Goal: Information Seeking & Learning: Learn about a topic

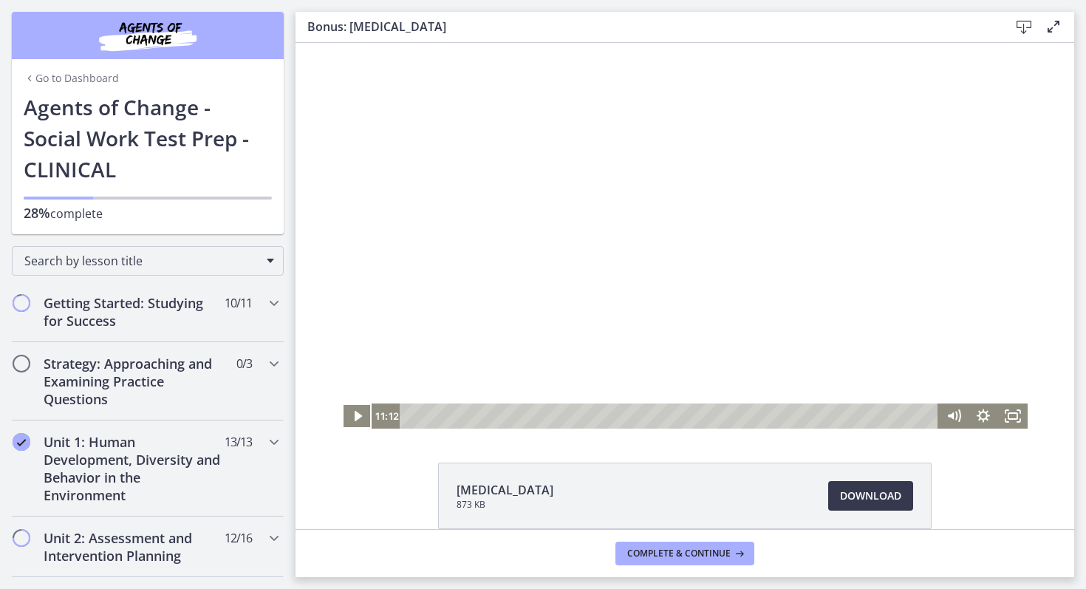
scroll to position [510, 0]
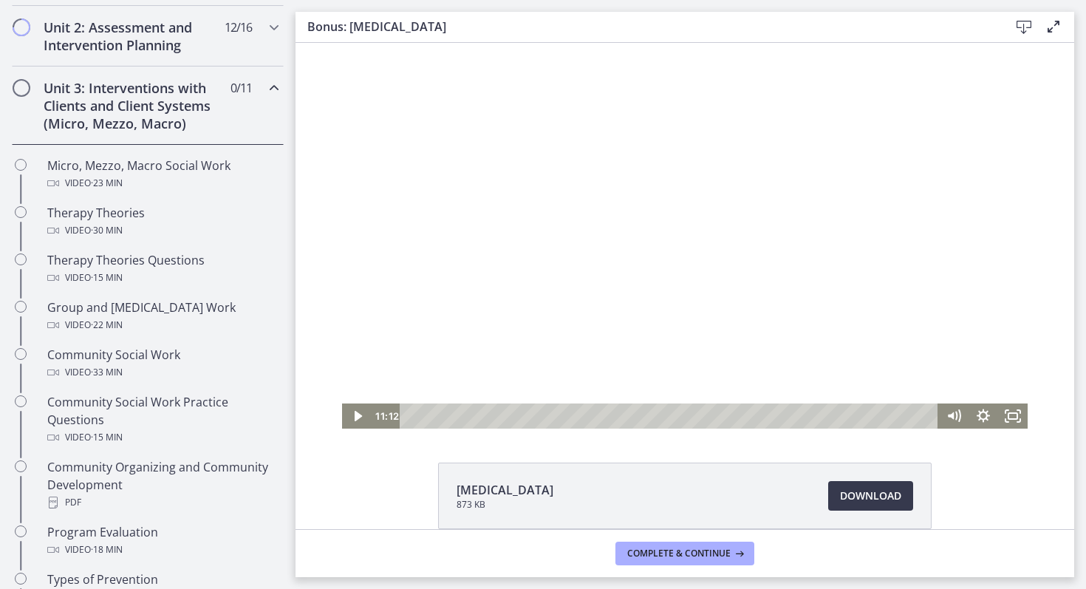
click at [754, 232] on div at bounding box center [685, 236] width 686 height 386
click at [674, 243] on div at bounding box center [685, 236] width 686 height 386
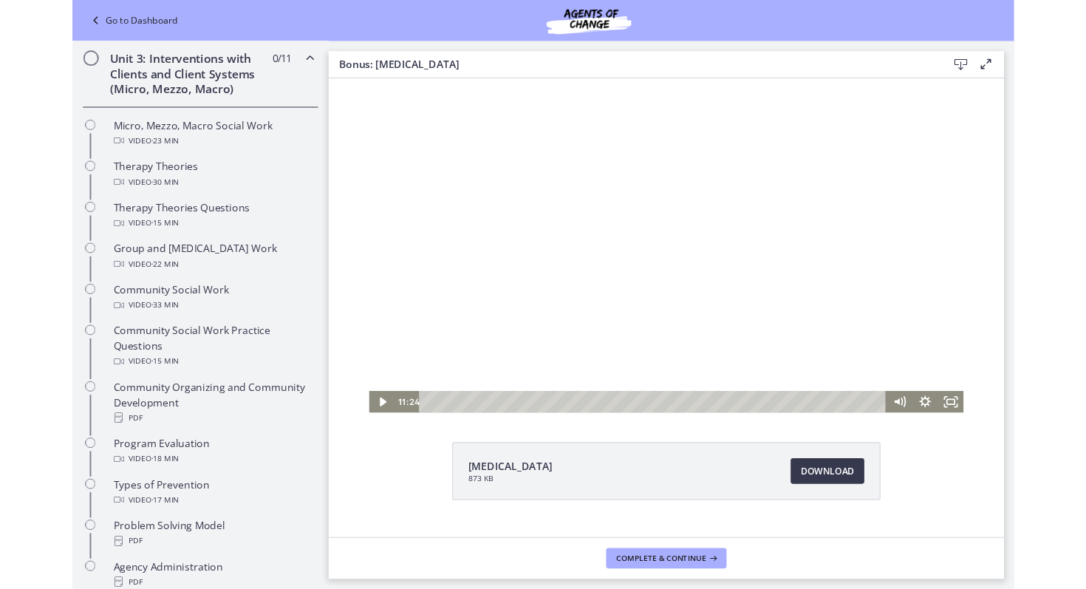
scroll to position [578, 0]
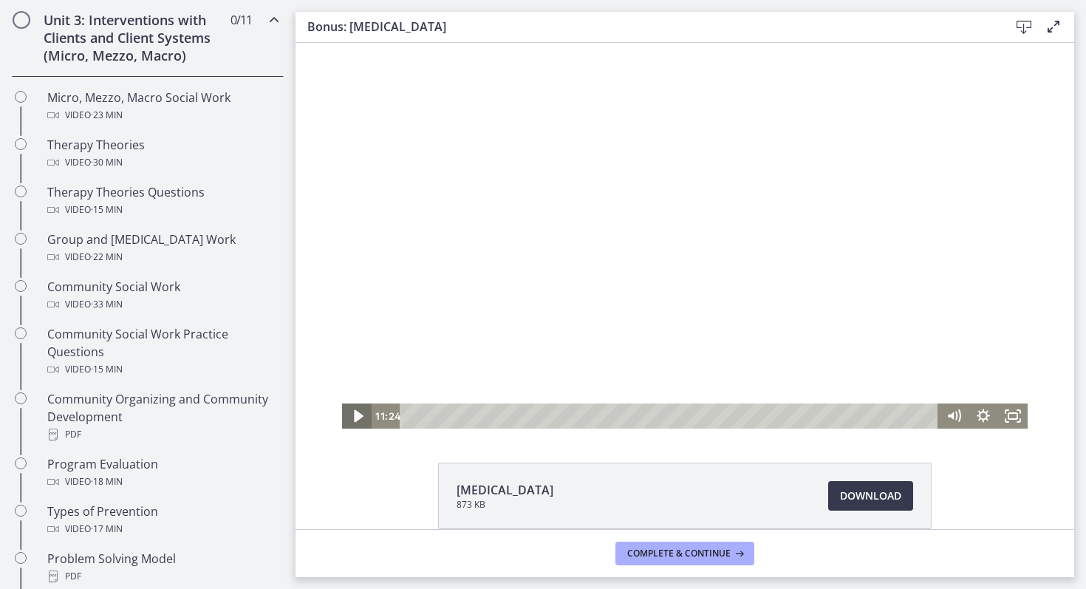
click at [360, 420] on icon "Play Video" at bounding box center [358, 416] width 35 height 30
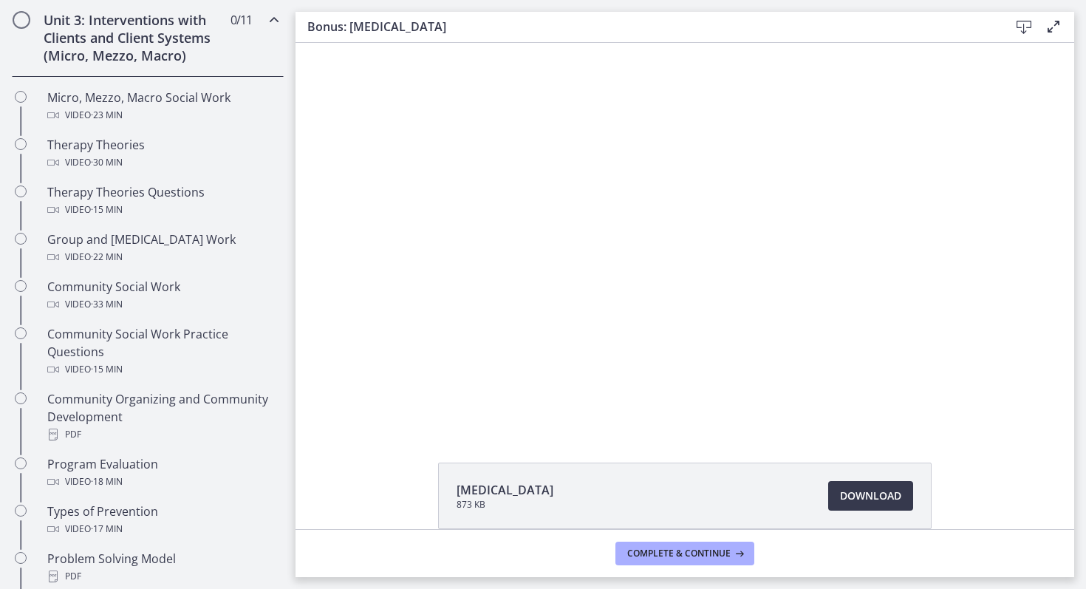
click at [276, 21] on icon "Chapters" at bounding box center [274, 20] width 18 height 18
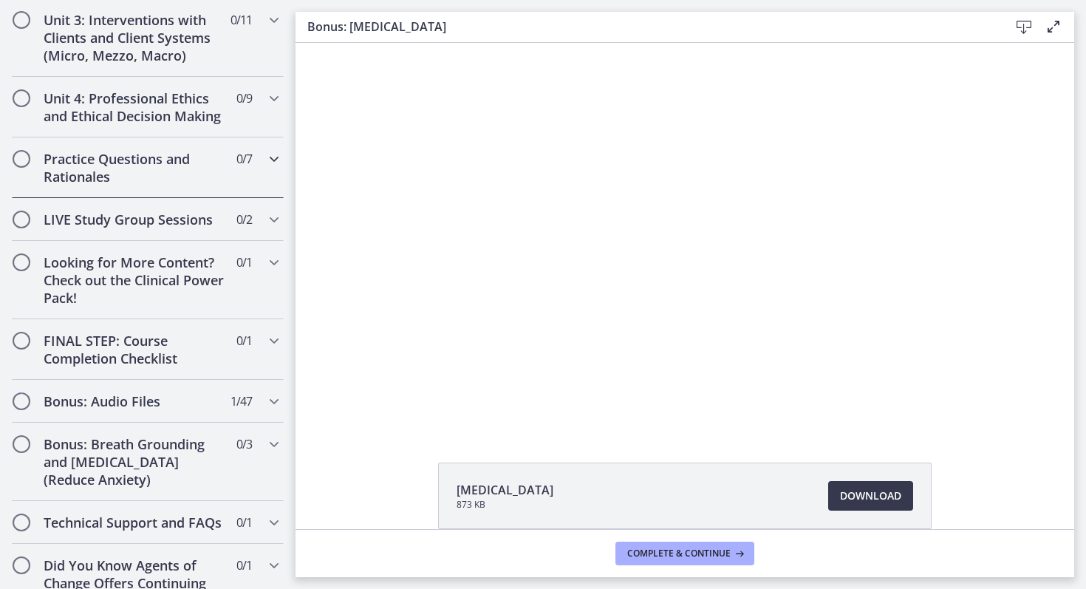
click at [276, 158] on icon "Chapters" at bounding box center [274, 159] width 18 height 18
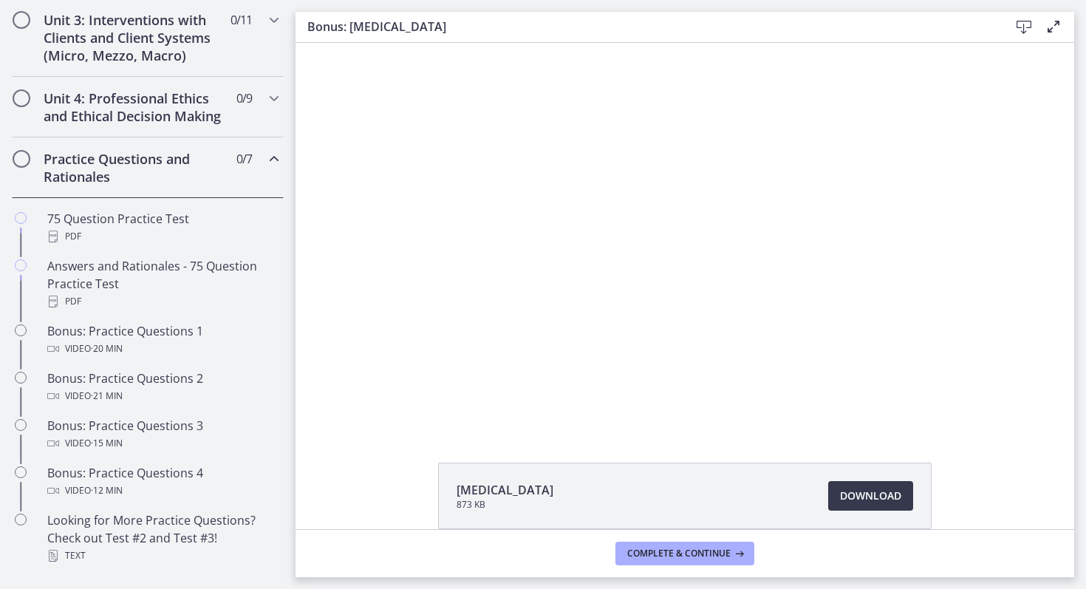
click at [278, 160] on icon "Chapters" at bounding box center [274, 159] width 18 height 18
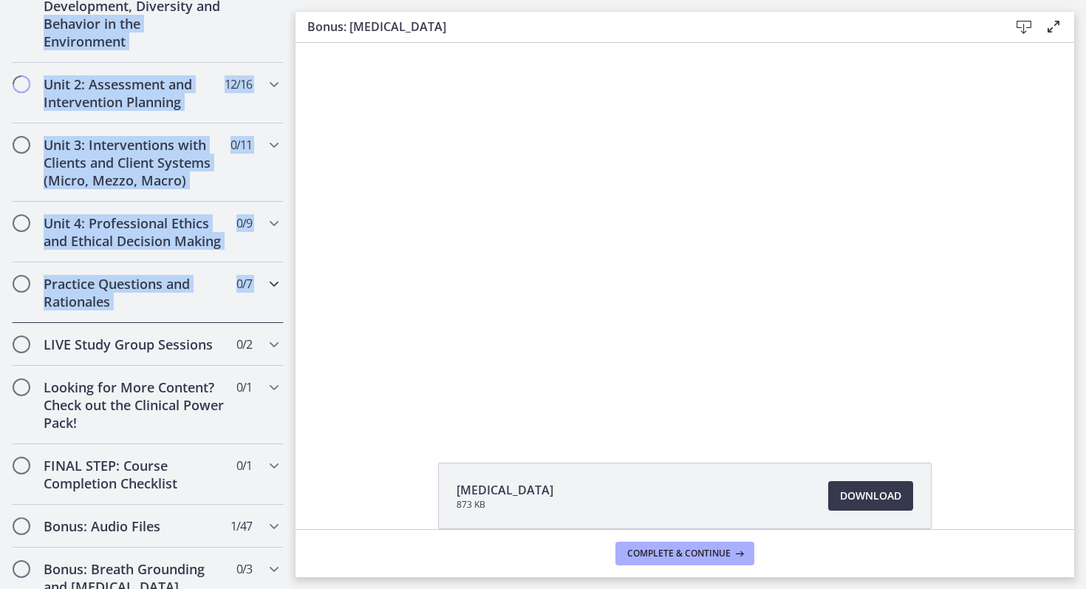
scroll to position [451, 0]
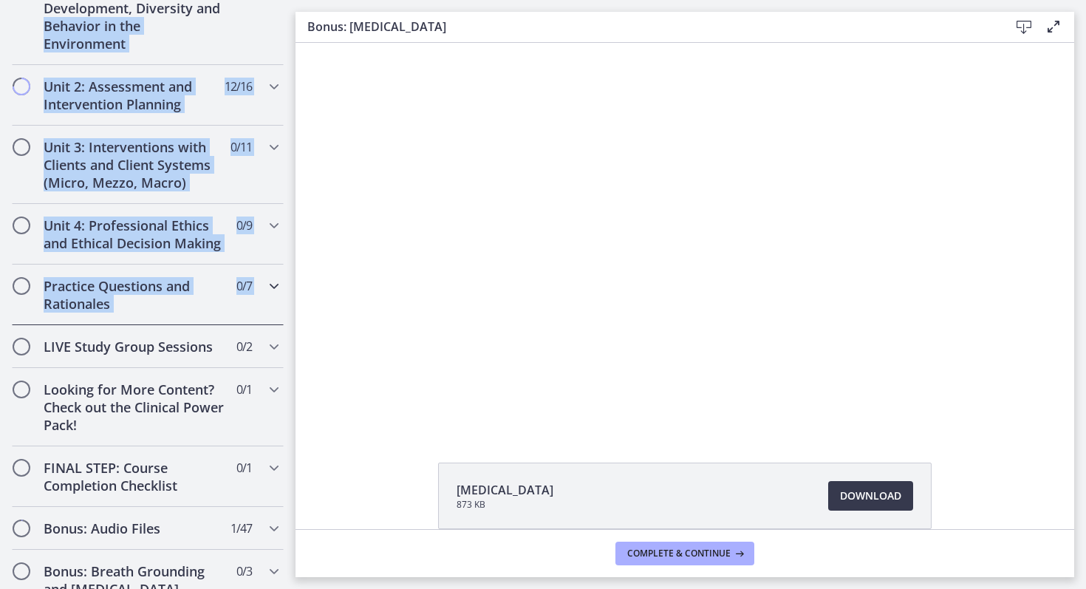
drag, startPoint x: 278, startPoint y: 160, endPoint x: 296, endPoint y: 7, distance: 153.9
click at [296, 7] on div "Go to Dashboard Go to Dashboard Agents of Change - Social Work Test Prep - CLIN…" at bounding box center [543, 294] width 1086 height 589
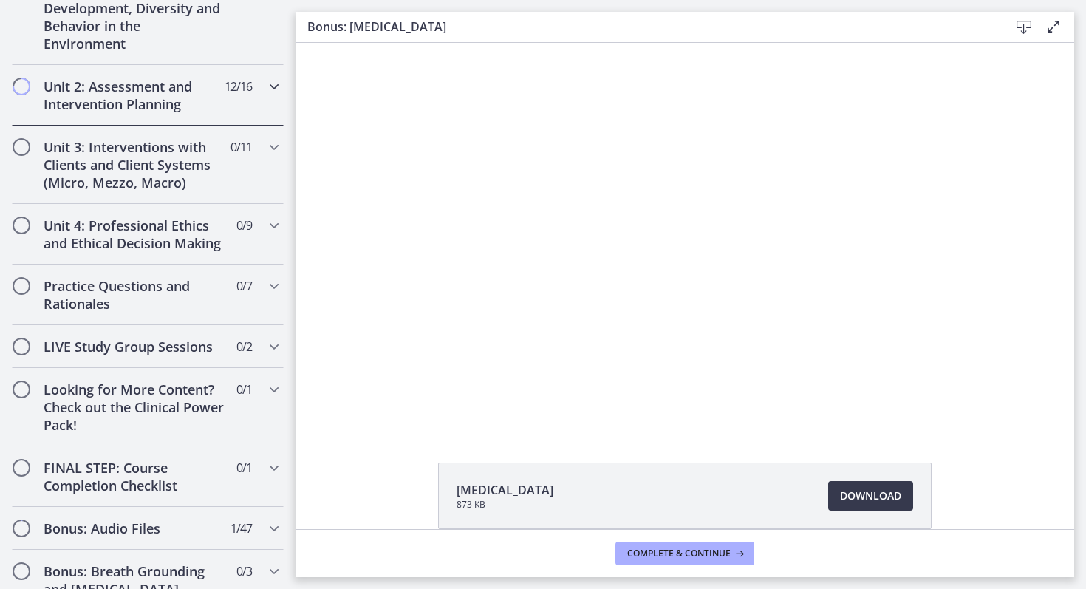
click at [279, 85] on icon "Chapters" at bounding box center [274, 87] width 18 height 18
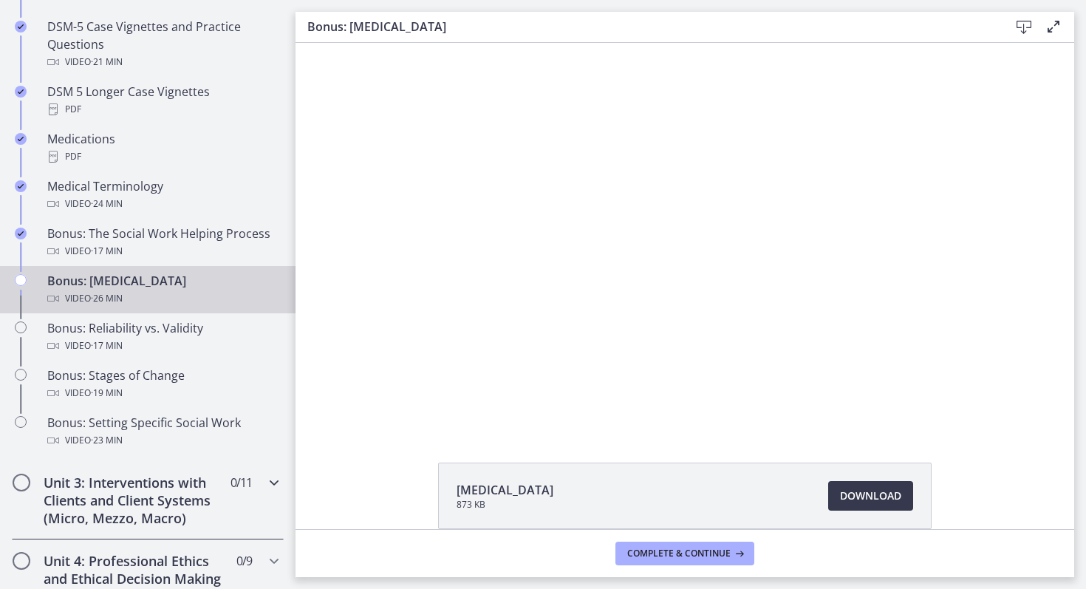
scroll to position [1084, 0]
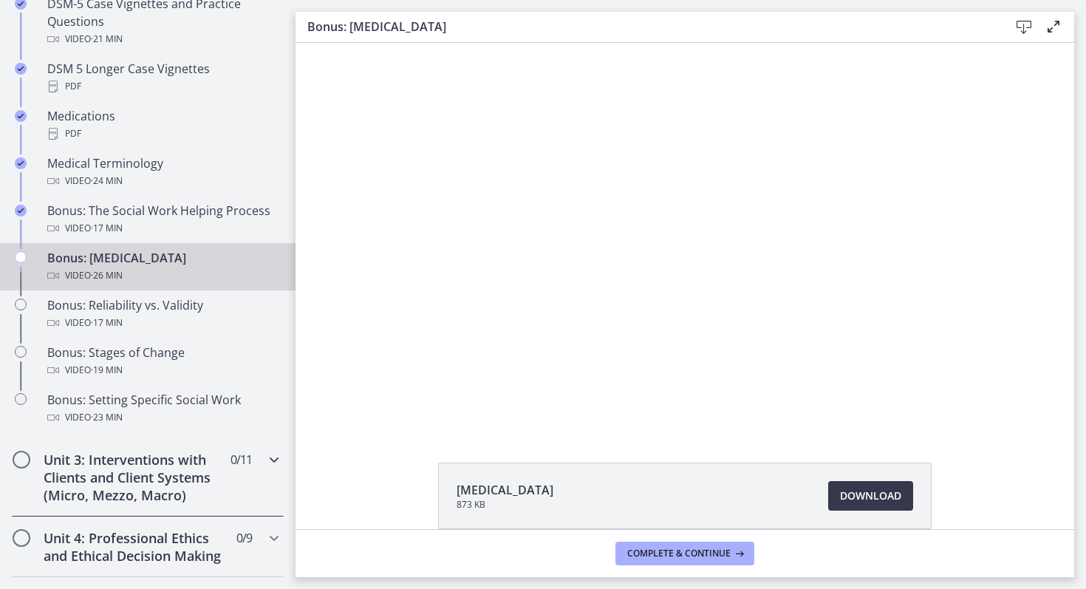
drag, startPoint x: 267, startPoint y: 116, endPoint x: 117, endPoint y: 454, distance: 370.4
click at [117, 454] on div "Getting Started: Studying for Success 10 / 11 Completed Welcome to Agents of Ch…" at bounding box center [148, 129] width 296 height 1865
click at [307, 297] on div "Click for sound @keyframes VOLUME_SMALL_WAVE_FLASH { 0% { opacity: 0; } 33% { o…" at bounding box center [685, 236] width 779 height 386
click at [652, 559] on span "Complete & continue" at bounding box center [678, 553] width 103 height 12
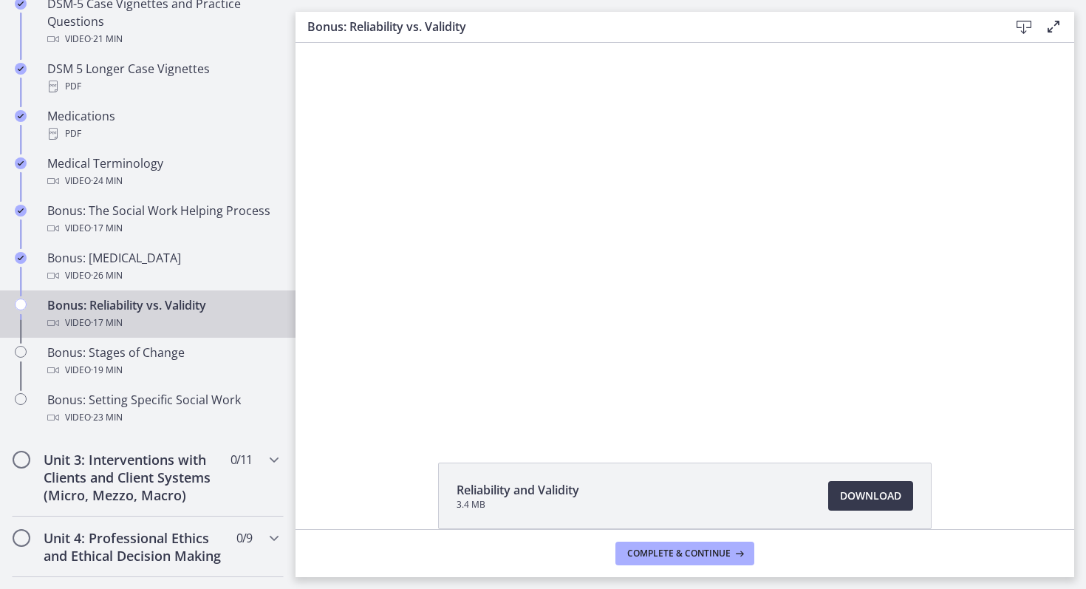
click at [278, 326] on link "Bonus: Reliability vs. Validity Video · 17 min" at bounding box center [148, 313] width 296 height 47
click at [308, 369] on div "Click for sound @keyframes VOLUME_SMALL_WAVE_FLASH { 0% { opacity: 0; } 33% { o…" at bounding box center [685, 236] width 779 height 386
click at [324, 434] on div "Reliability and Validity 3.4 MB Download Opens in a new window" at bounding box center [685, 286] width 779 height 486
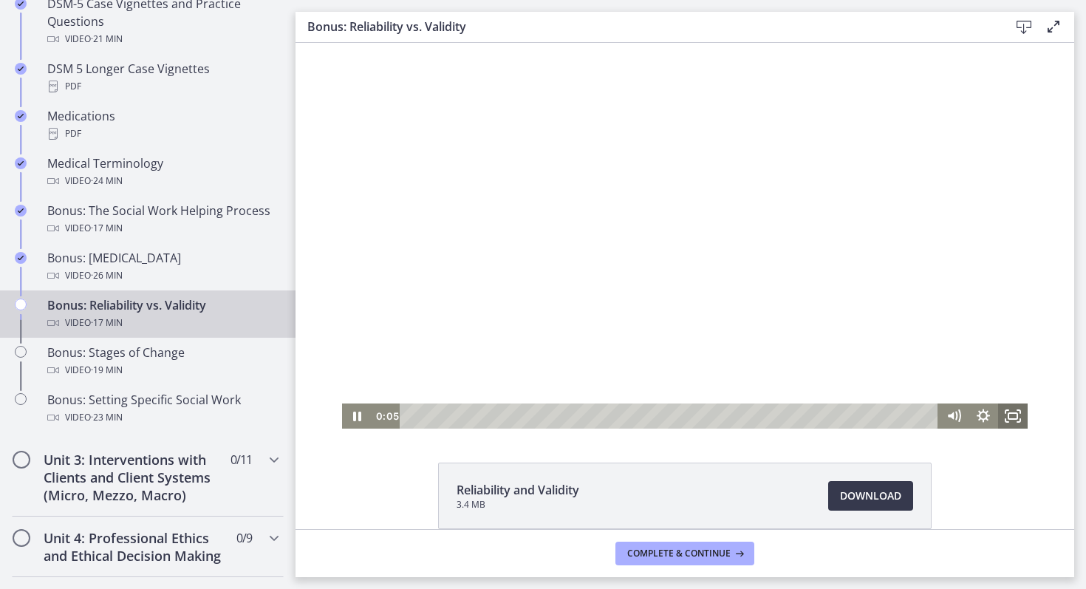
click at [1005, 417] on icon "Fullscreen" at bounding box center [1013, 415] width 30 height 25
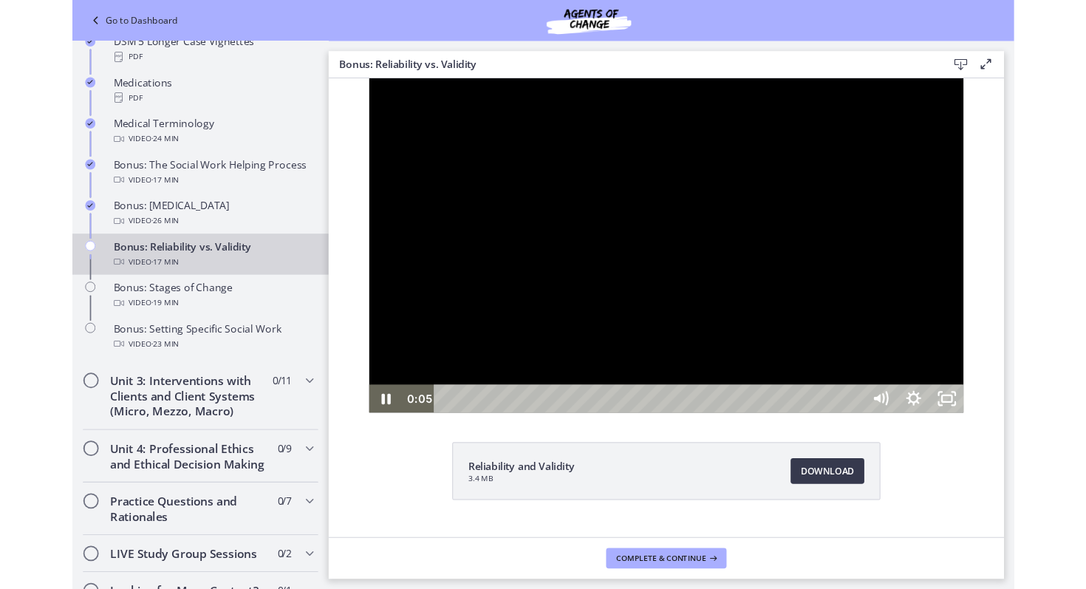
scroll to position [1017, 0]
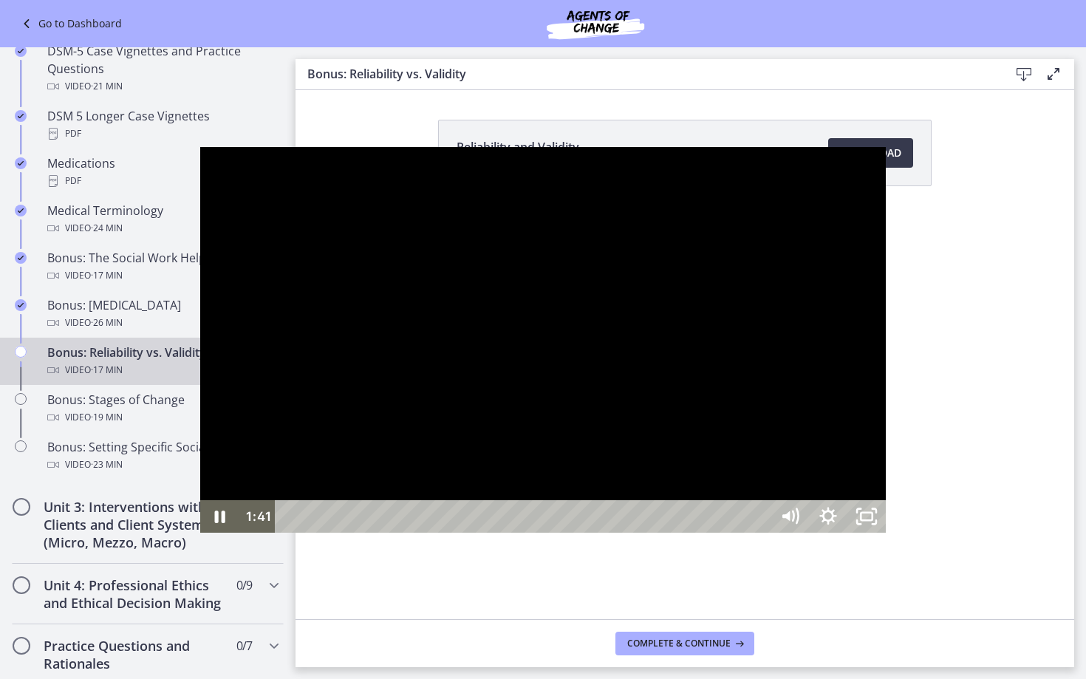
click at [331, 205] on div at bounding box center [543, 340] width 686 height 386
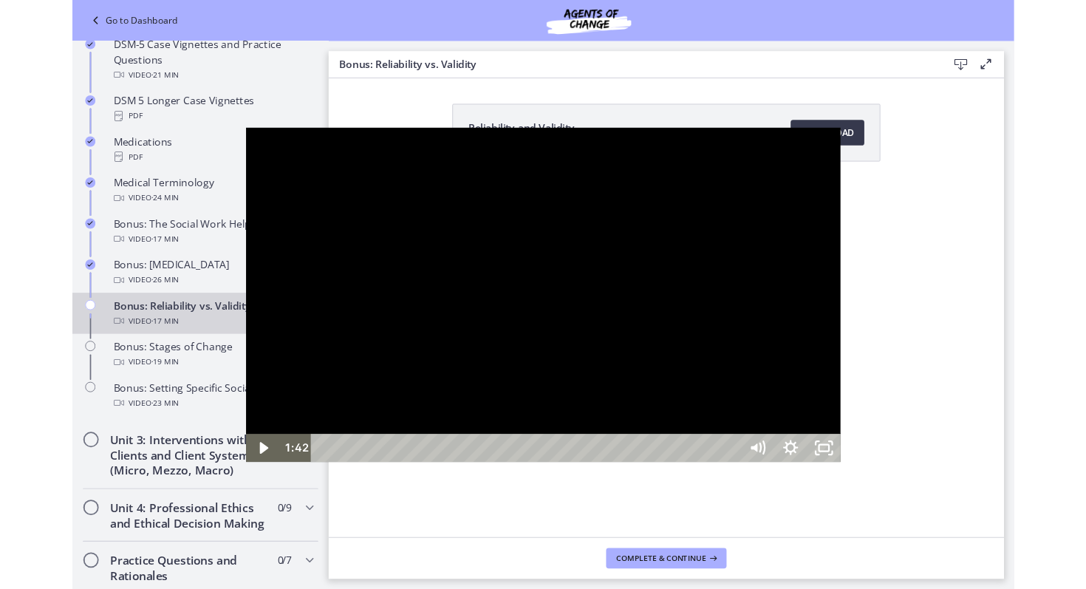
scroll to position [1084, 0]
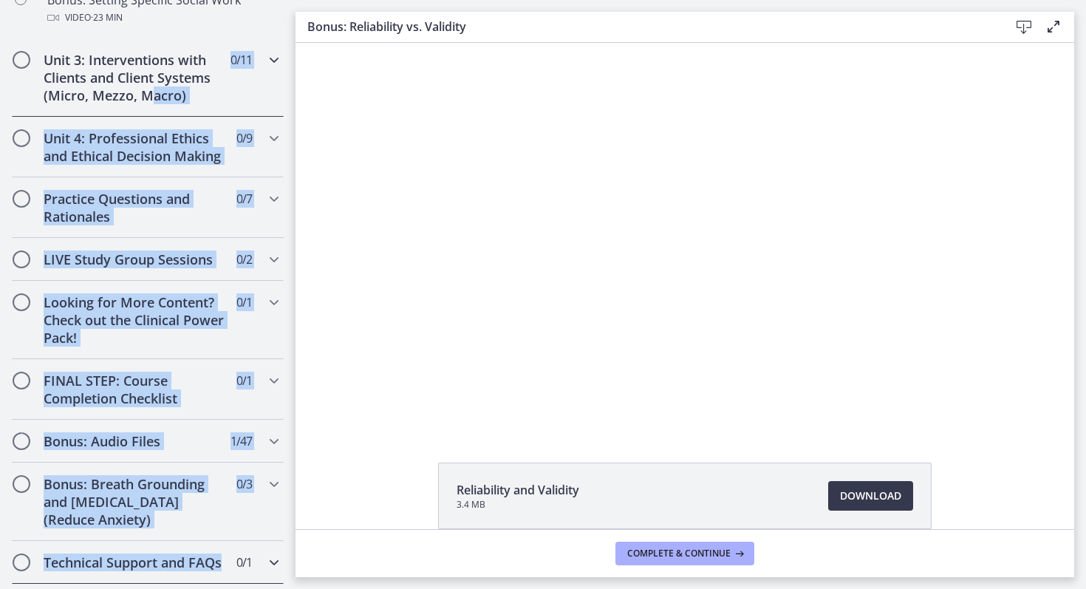
drag, startPoint x: 147, startPoint y: 491, endPoint x: 98, endPoint y: 582, distance: 103.8
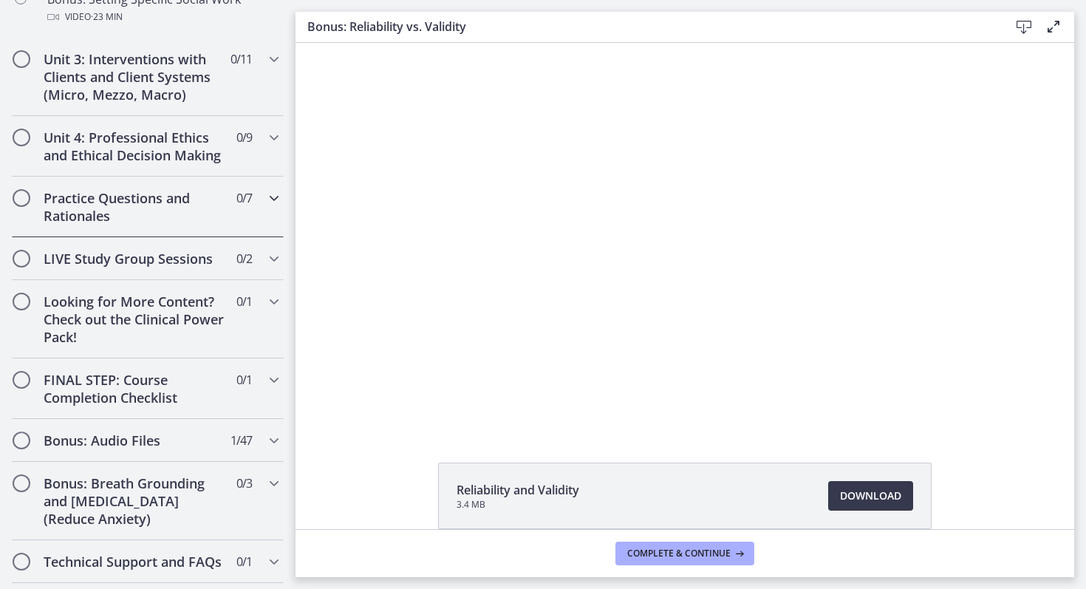
click at [146, 194] on h2 "Practice Questions and Rationales" at bounding box center [134, 206] width 180 height 35
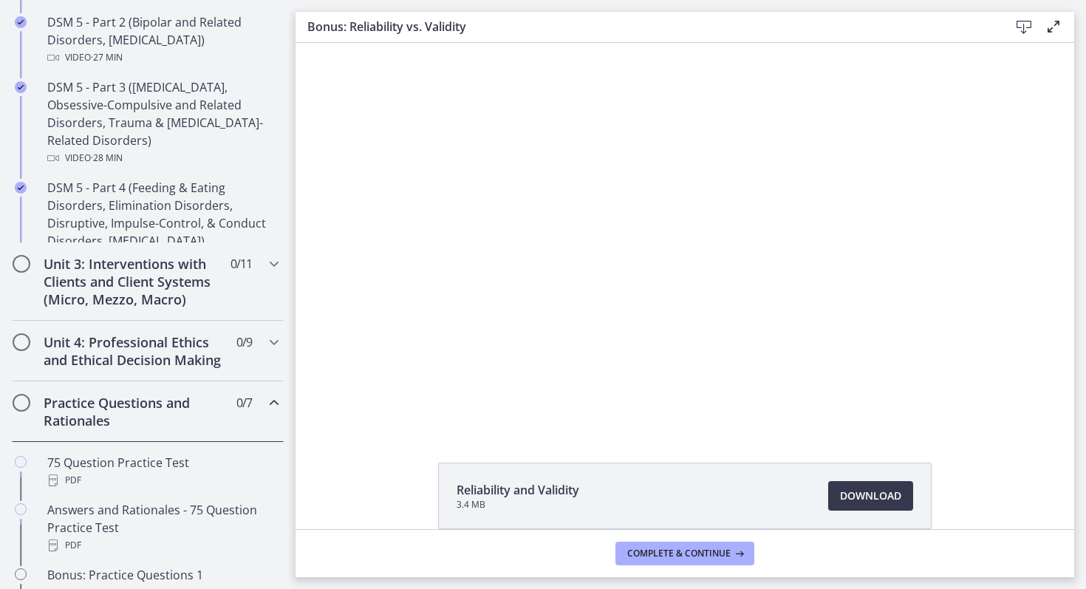
scroll to position [666, 0]
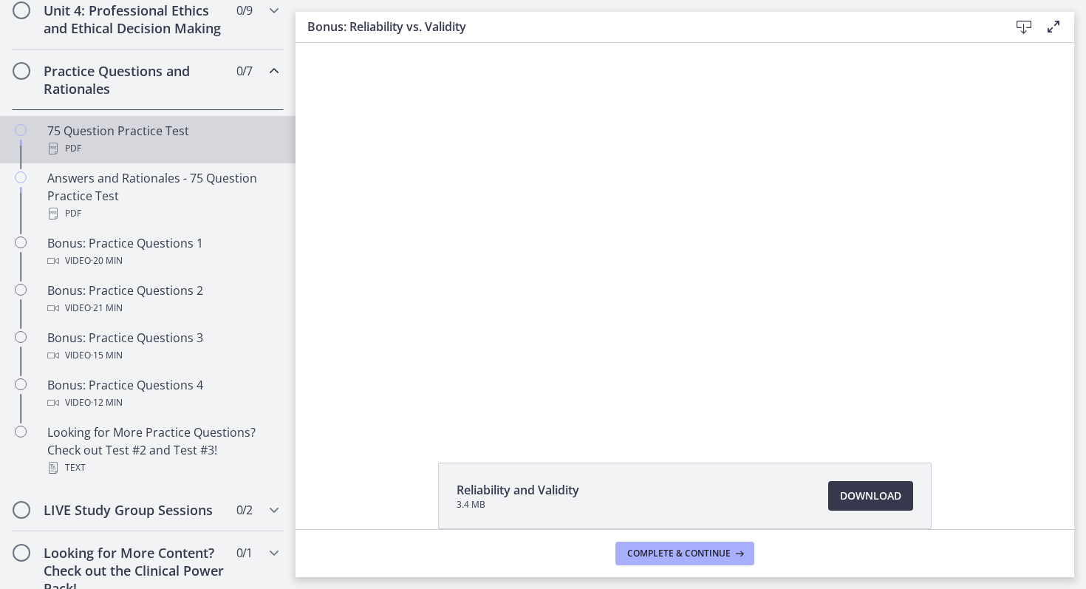
click at [169, 133] on div "75 Question Practice Test PDF" at bounding box center [162, 139] width 230 height 35
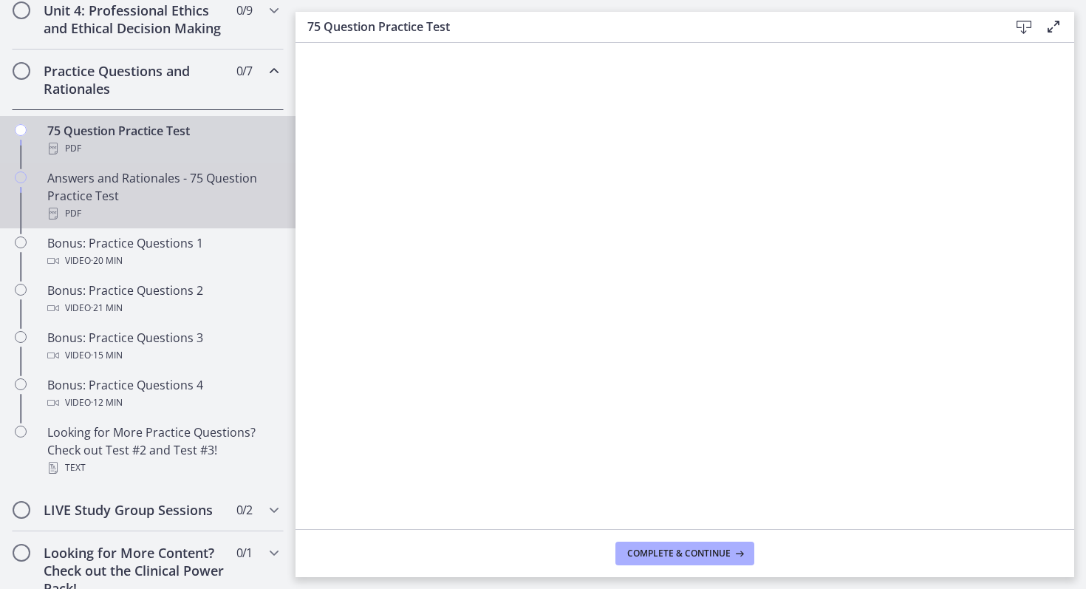
click at [119, 182] on div "Answers and Rationales - 75 Question Practice Test PDF" at bounding box center [162, 195] width 230 height 53
